Goal: Transaction & Acquisition: Purchase product/service

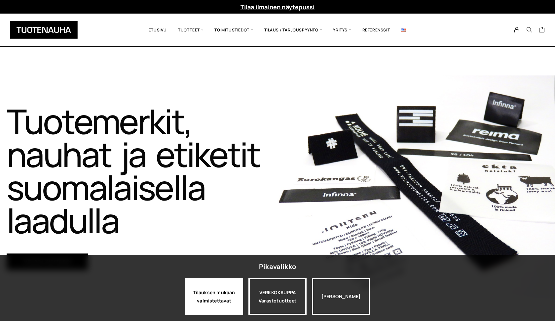
click at [218, 288] on div "Tilauksen mukaan valmistettavat" at bounding box center [214, 296] width 58 height 37
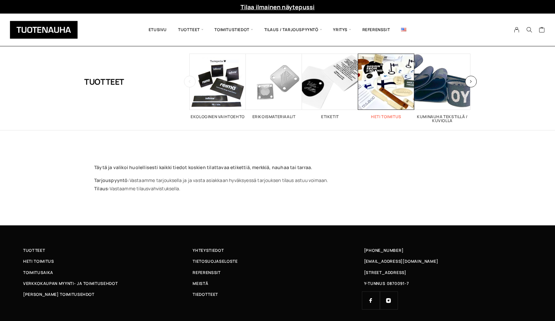
click at [391, 117] on h2 "Heti toimitus 52" at bounding box center [386, 117] width 56 height 4
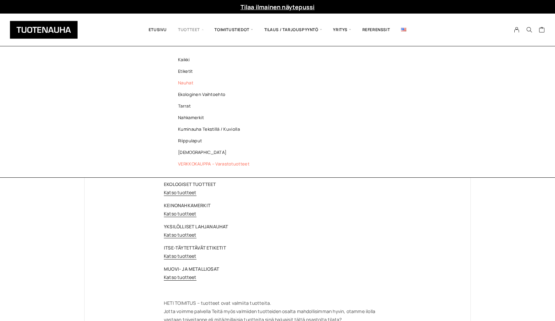
click at [186, 81] on link "Nauhat" at bounding box center [216, 83] width 96 height 12
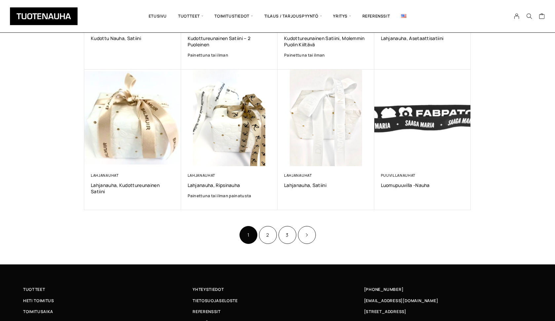
scroll to position [369, 0]
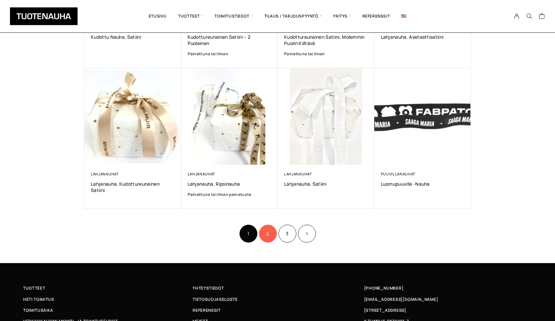
click at [267, 230] on link "2" at bounding box center [268, 233] width 18 height 18
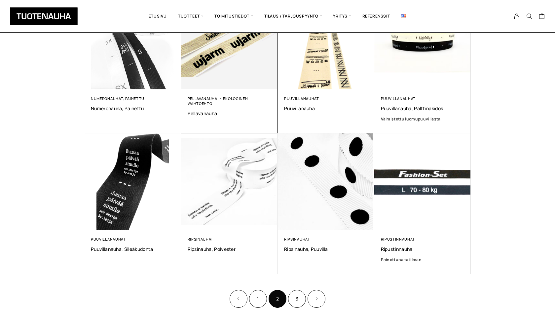
scroll to position [298, 0]
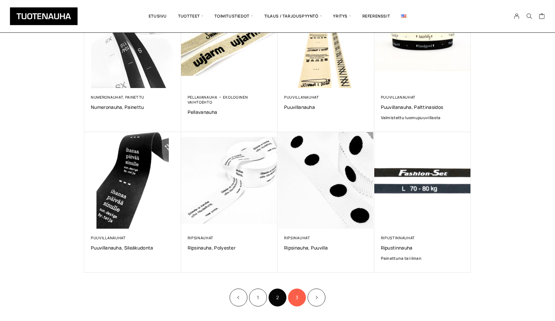
click at [296, 293] on link "3" at bounding box center [297, 297] width 18 height 18
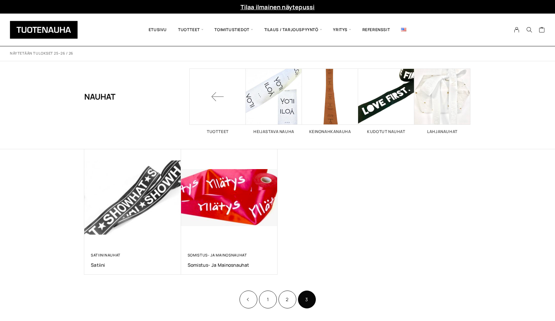
click at [266, 312] on div "Näytetään tulokset 25–26 / 26 Lajittelu: ostetuin ensin Järjestä uusimman mukaa…" at bounding box center [277, 187] width 555 height 282
click at [268, 293] on link "1" at bounding box center [268, 299] width 18 height 18
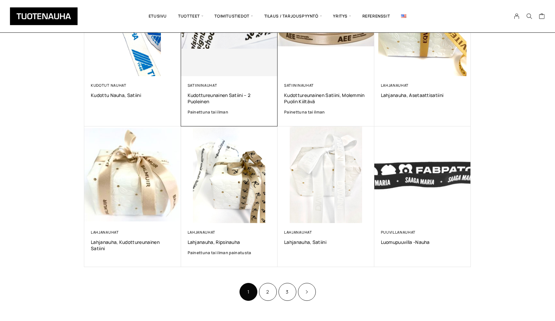
scroll to position [317, 0]
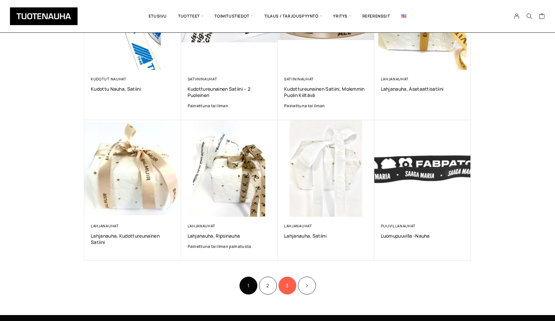
click at [290, 282] on link "3" at bounding box center [288, 285] width 18 height 18
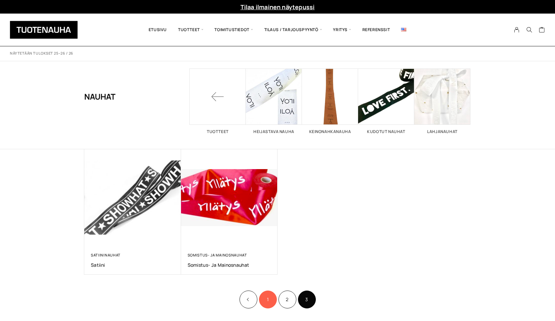
click at [268, 298] on link "1" at bounding box center [268, 299] width 18 height 18
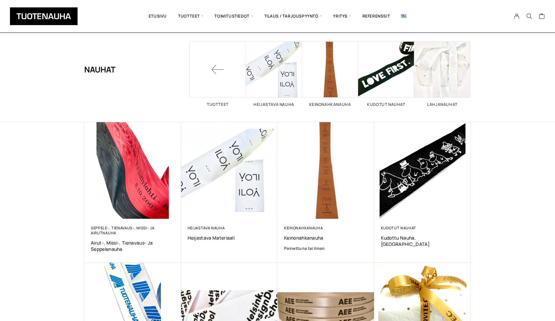
scroll to position [9, 0]
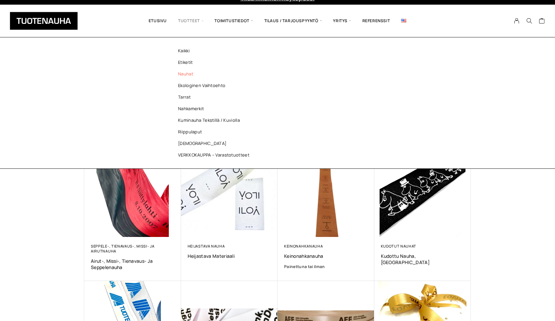
click at [190, 20] on span "Tuotteet" at bounding box center [191, 21] width 36 height 22
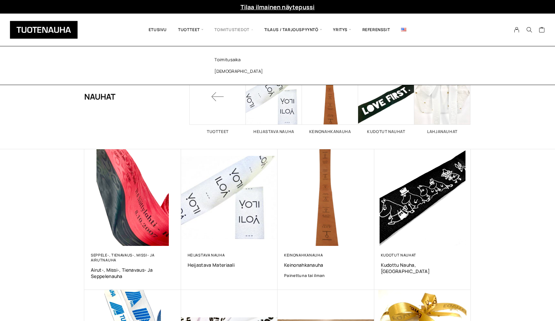
scroll to position [0, 0]
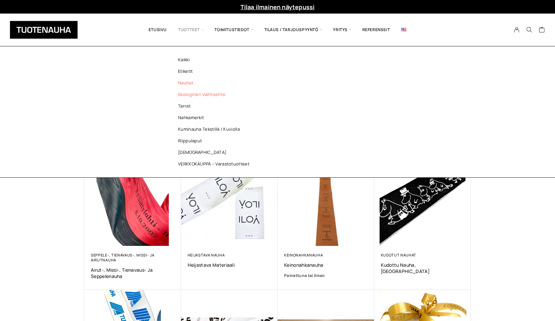
click at [187, 96] on link "Ekologinen vaihtoehto" at bounding box center [216, 95] width 96 height 12
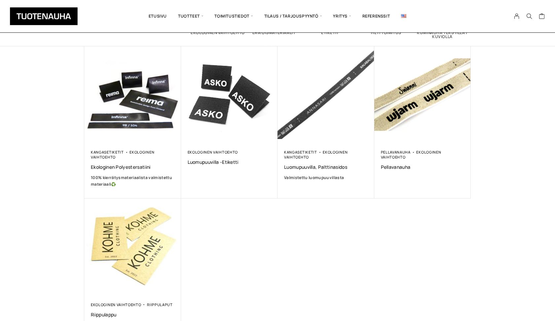
scroll to position [99, 0]
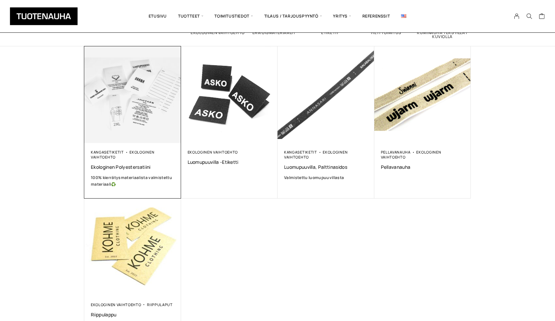
click at [112, 162] on div "Kangasetiketit Ekologinen vaihtoehto Ekologinen polyestersatiini 100% kierrätys…" at bounding box center [133, 168] width 84 height 38
click at [112, 166] on span "Ekologinen polyestersatiini" at bounding box center [133, 167] width 84 height 6
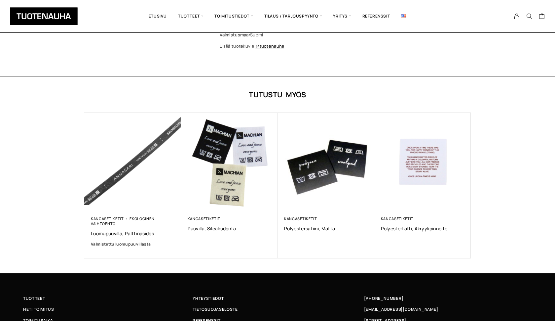
scroll to position [538, 0]
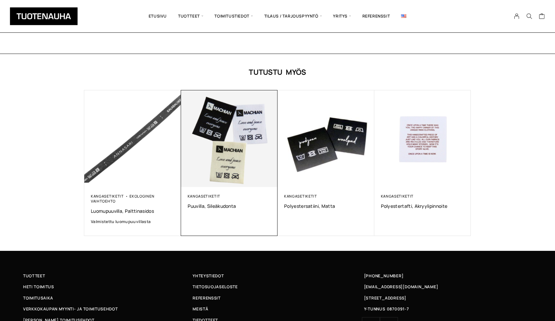
click at [211, 159] on img at bounding box center [229, 138] width 97 height 97
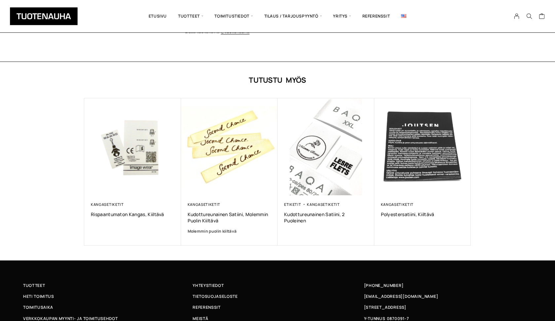
scroll to position [473, 0]
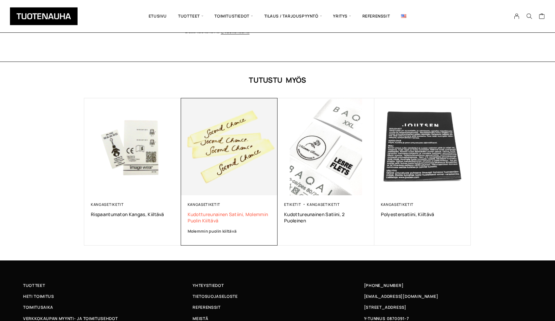
click at [217, 211] on span "Kudottureunainen satiini, molemmin puolin kiiltävä" at bounding box center [230, 217] width 84 height 13
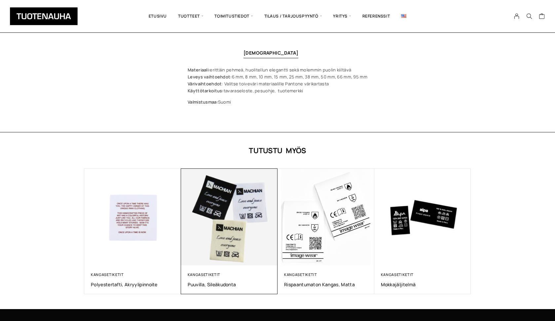
scroll to position [406, 0]
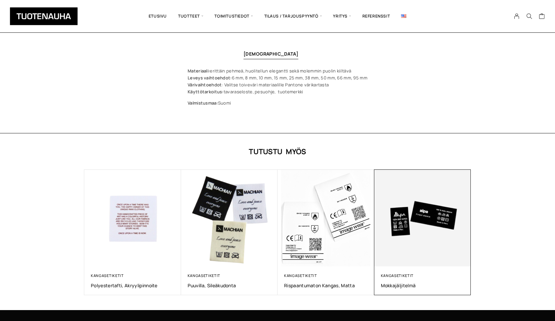
click at [398, 221] on img at bounding box center [422, 218] width 97 height 97
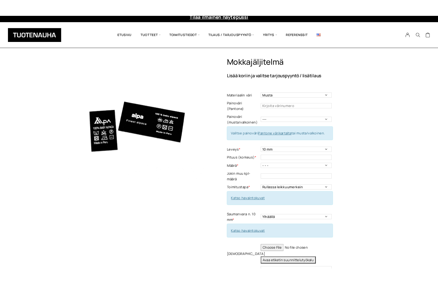
scroll to position [4, 0]
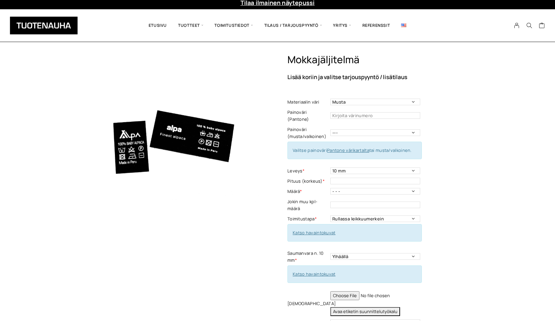
click at [371, 307] on button "Avaa etiketin suunnittelutyökalu" at bounding box center [366, 311] width 70 height 9
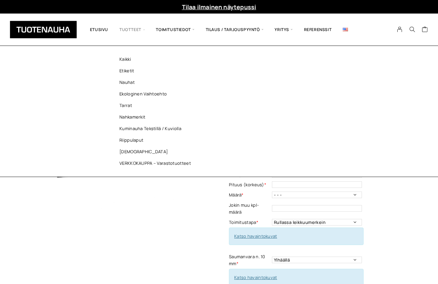
scroll to position [0, 0]
click at [126, 70] on link "Etiketit" at bounding box center [157, 71] width 96 height 12
